Goal: Find specific page/section: Find specific page/section

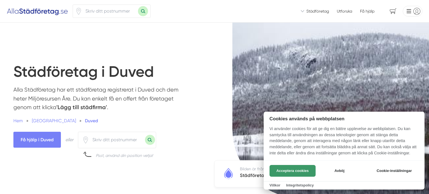
click at [284, 172] on button "Acceptera cookies" at bounding box center [293, 171] width 46 height 12
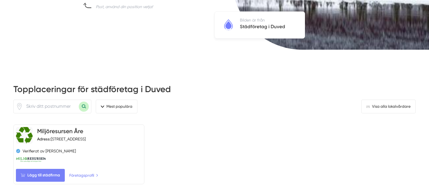
scroll to position [157, 0]
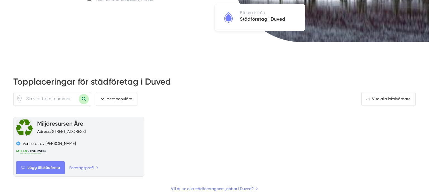
click at [55, 124] on link "Miljöresursen Åre" at bounding box center [60, 123] width 46 height 7
